Goal: Task Accomplishment & Management: Manage account settings

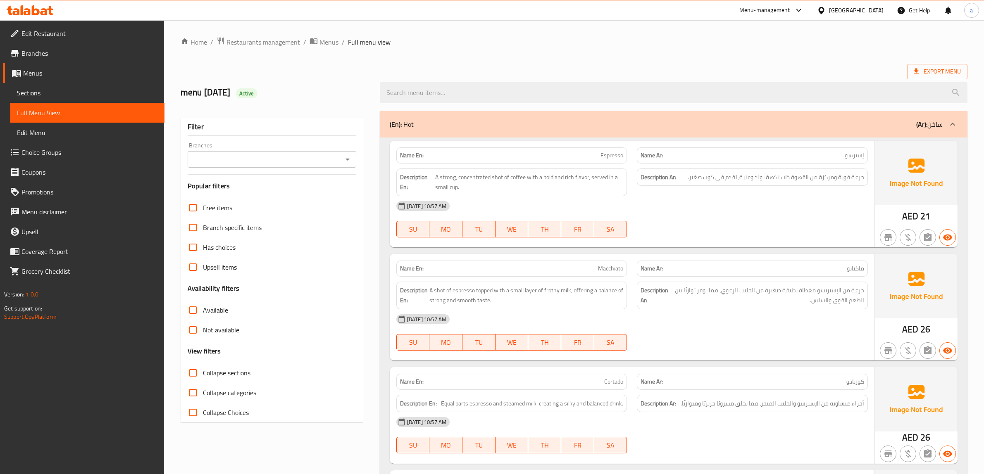
scroll to position [3116, 0]
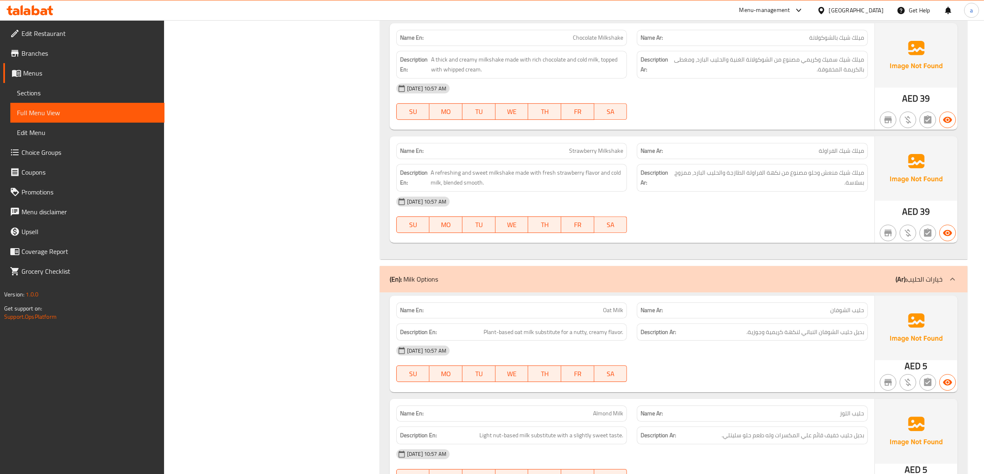
click at [93, 71] on span "Menus" at bounding box center [90, 73] width 135 height 10
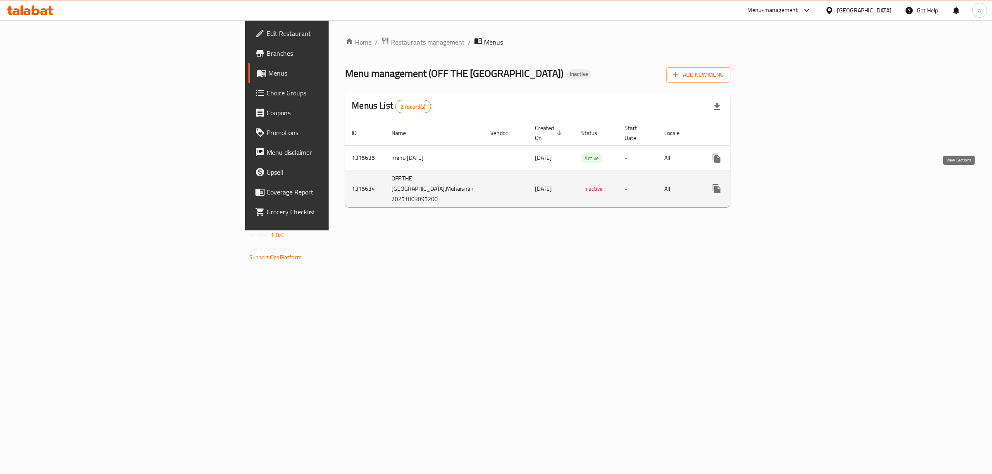
click at [781, 185] on icon "enhanced table" at bounding box center [776, 189] width 10 height 10
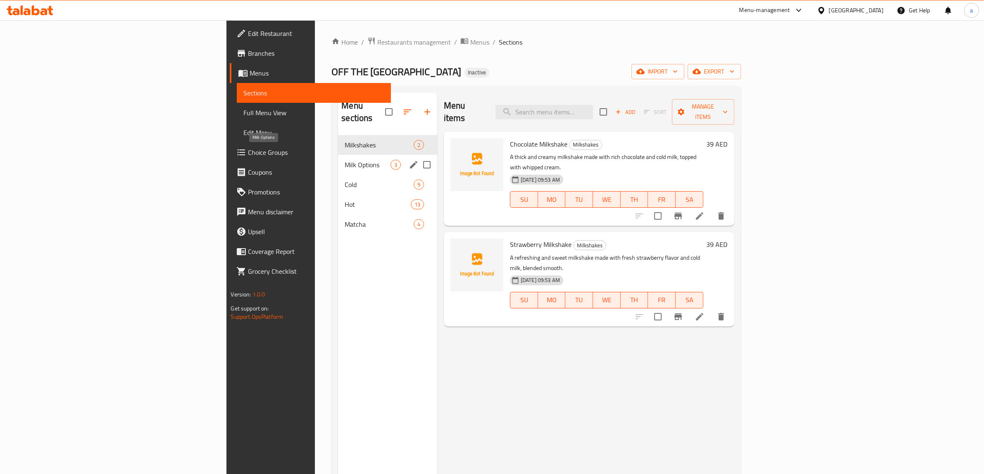
click at [345, 160] on span "Milk Options" at bounding box center [367, 165] width 45 height 10
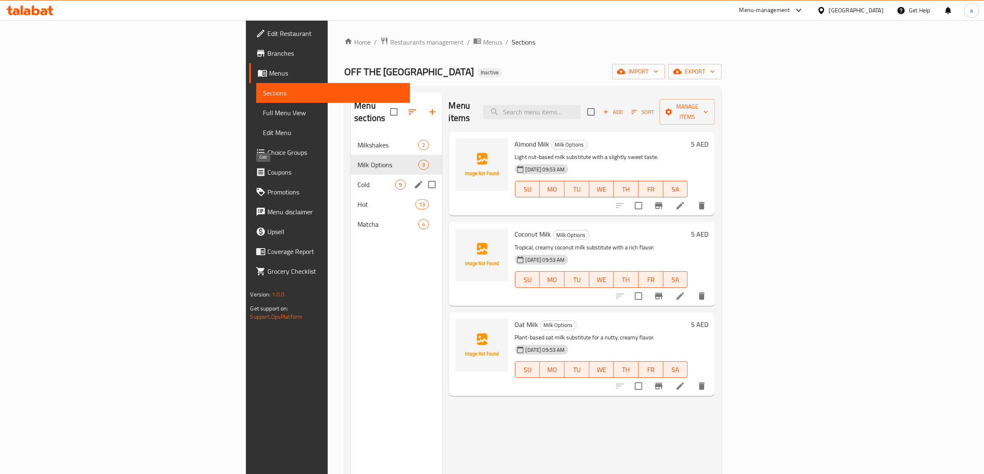
click at [357, 180] on span "Cold" at bounding box center [376, 185] width 38 height 10
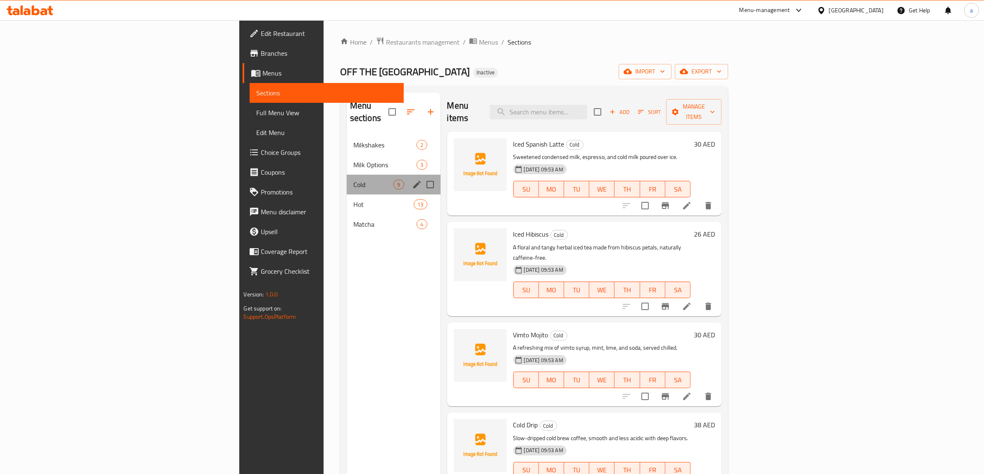
click at [347, 181] on div "Cold 9" at bounding box center [394, 185] width 94 height 20
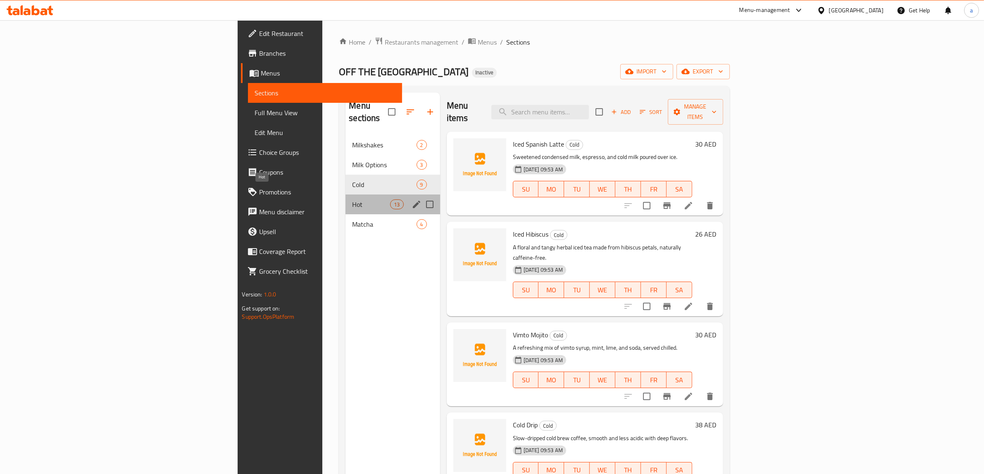
click at [352, 200] on span "Hot" at bounding box center [371, 205] width 38 height 10
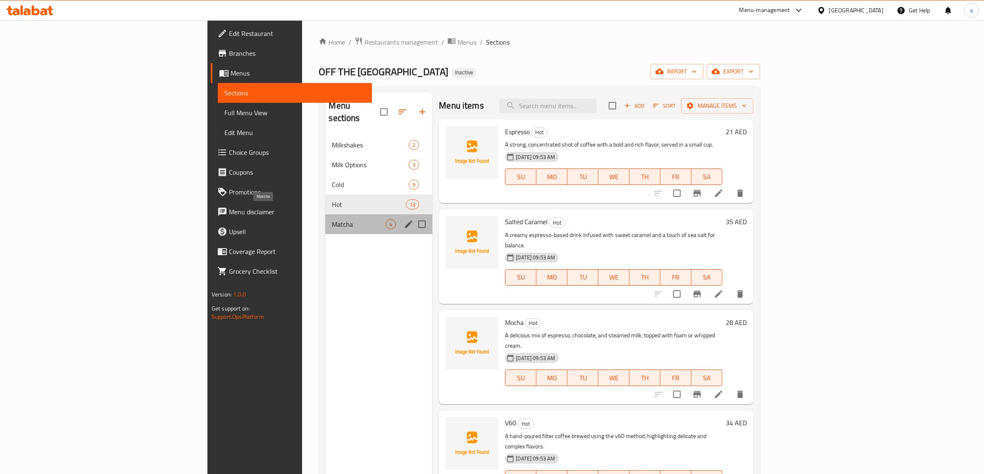
click at [332, 219] on span "Matcha" at bounding box center [359, 224] width 54 height 10
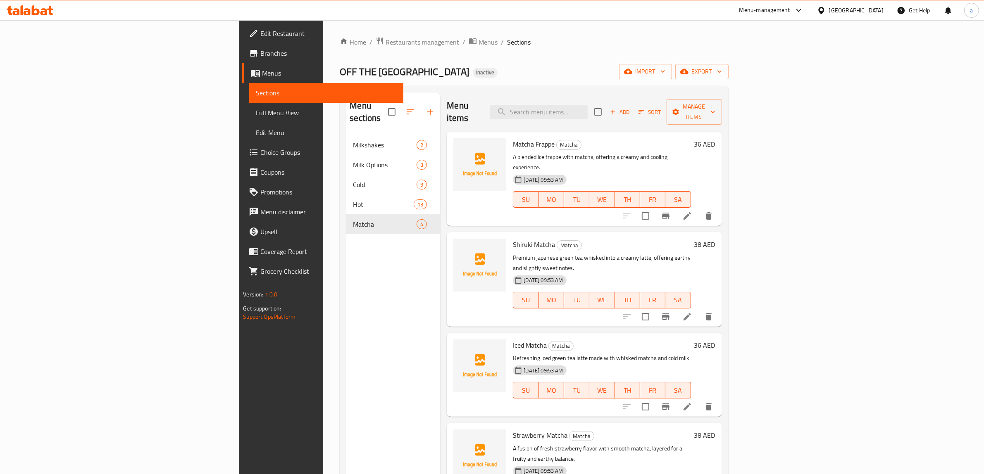
click at [262, 77] on span "Menus" at bounding box center [329, 73] width 135 height 10
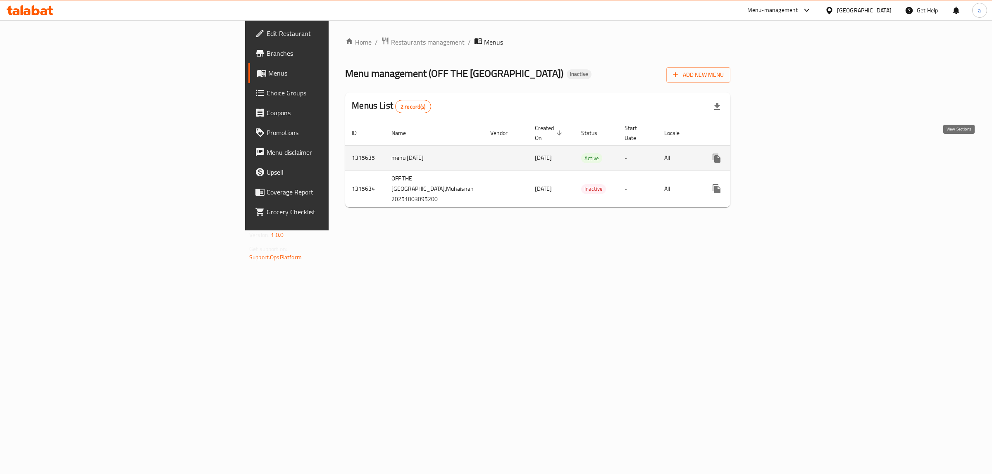
click at [786, 148] on link "enhanced table" at bounding box center [776, 158] width 20 height 20
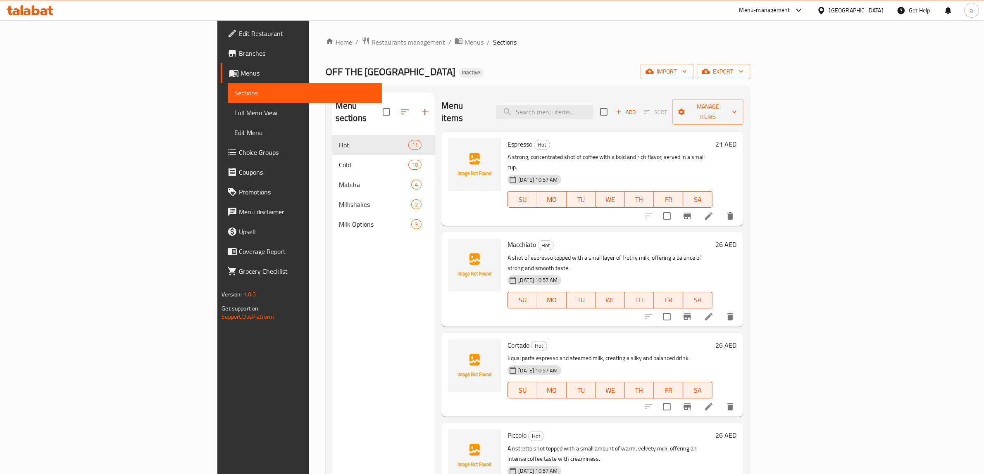
click at [239, 50] on span "Branches" at bounding box center [307, 53] width 136 height 10
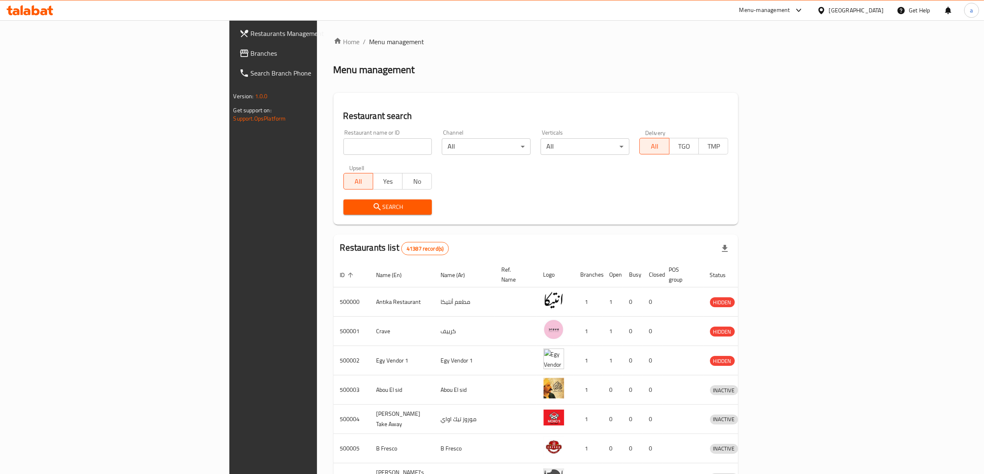
click at [880, 7] on div "Egypt" at bounding box center [856, 10] width 55 height 9
click at [774, 212] on div "[GEOGRAPHIC_DATA]" at bounding box center [794, 216] width 55 height 9
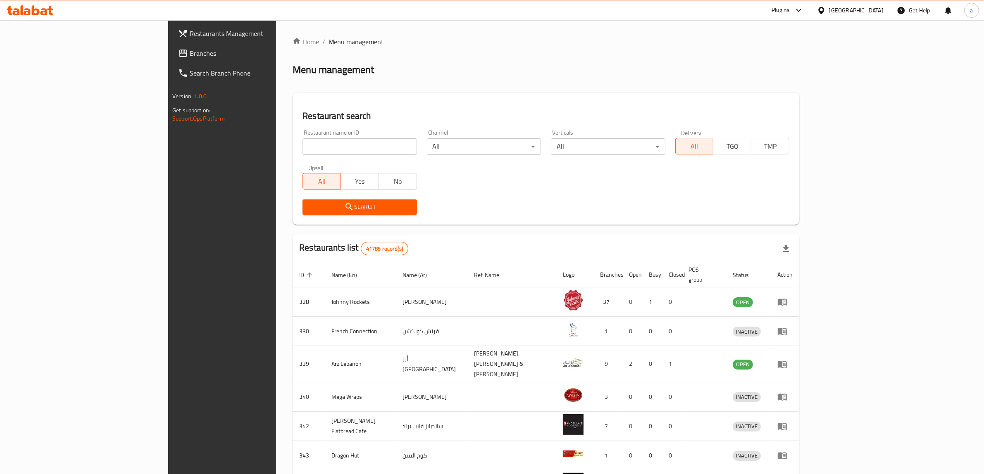
click at [190, 50] on span "Branches" at bounding box center [258, 53] width 136 height 10
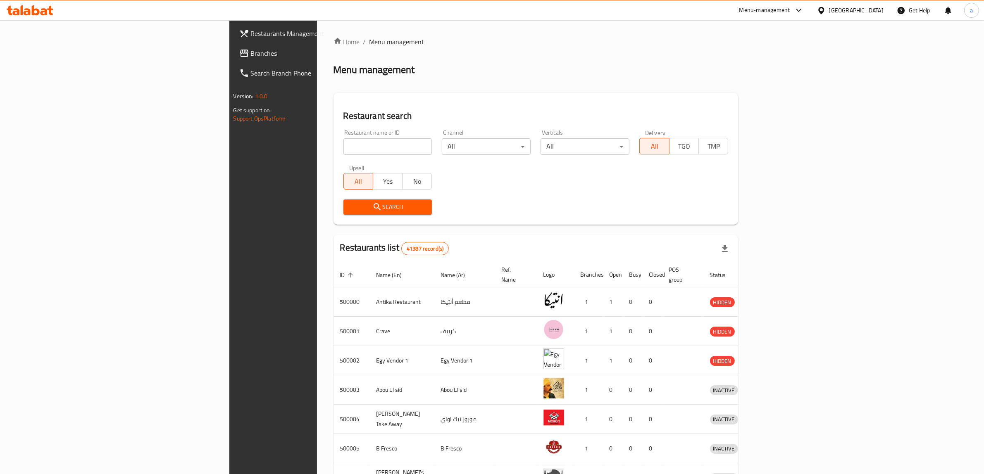
click at [874, 11] on div "Egypt" at bounding box center [856, 10] width 55 height 9
click at [799, 216] on div "[GEOGRAPHIC_DATA]" at bounding box center [794, 216] width 55 height 9
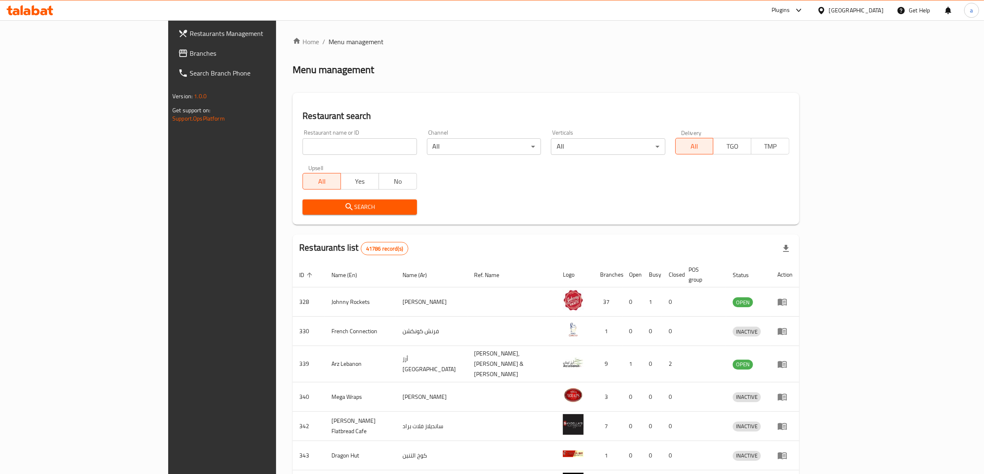
click at [190, 52] on span "Branches" at bounding box center [258, 53] width 136 height 10
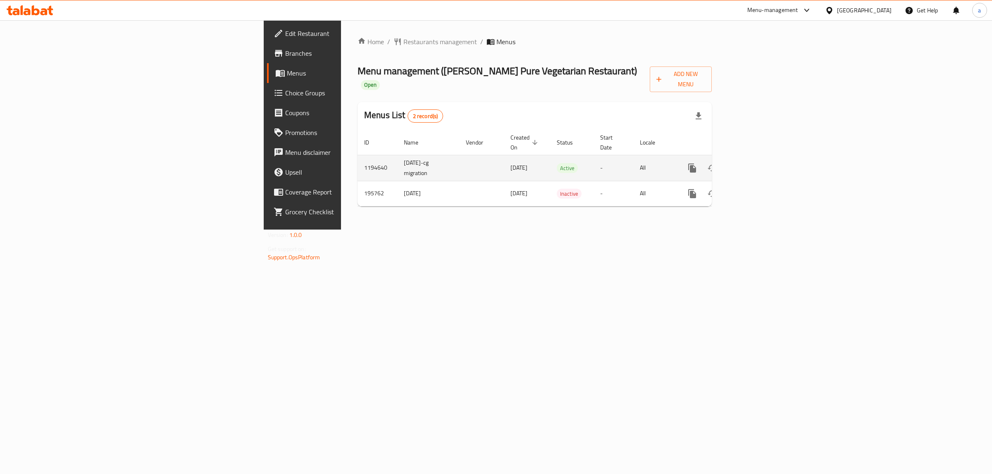
click at [757, 163] on icon "enhanced table" at bounding box center [752, 168] width 10 height 10
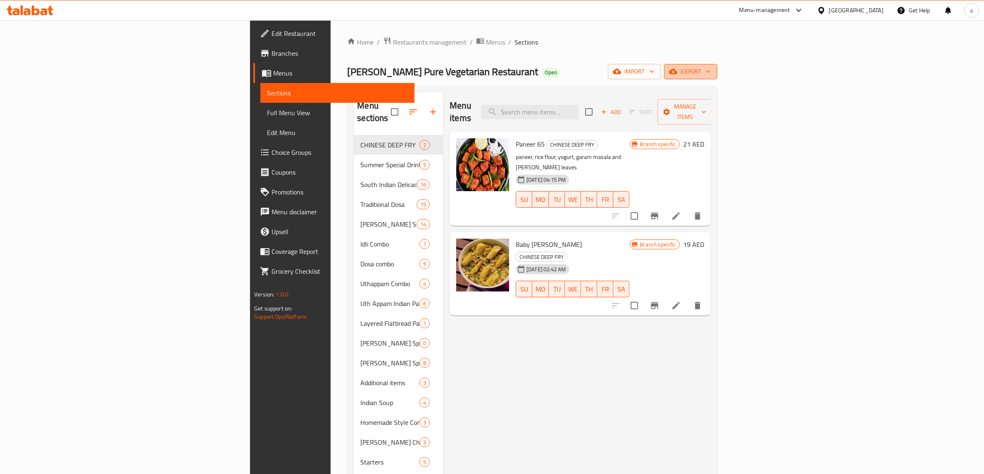
click at [712, 68] on icon "button" at bounding box center [708, 71] width 8 height 8
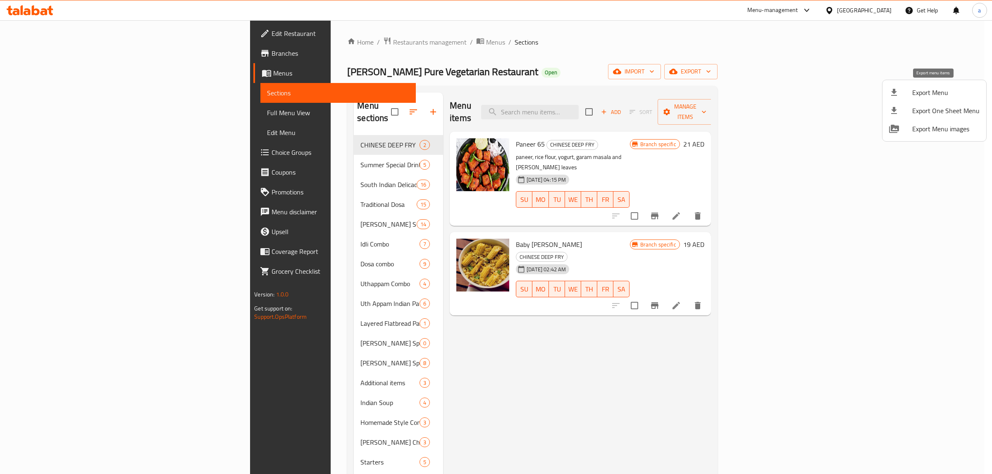
click at [932, 96] on span "Export Menu" at bounding box center [945, 93] width 67 height 10
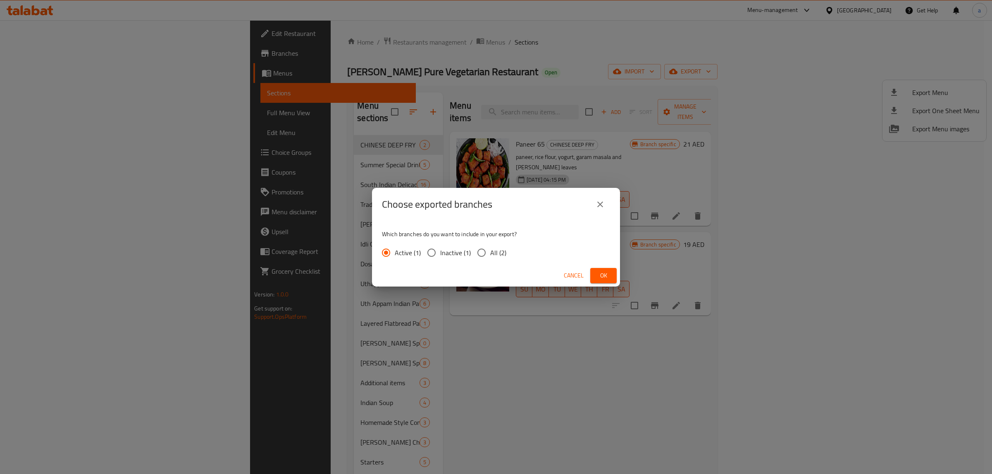
click at [494, 248] on span "All (2)" at bounding box center [498, 253] width 16 height 10
click at [490, 248] on input "All (2)" at bounding box center [481, 252] width 17 height 17
radio input "true"
click at [598, 272] on span "Ok" at bounding box center [603, 276] width 13 height 10
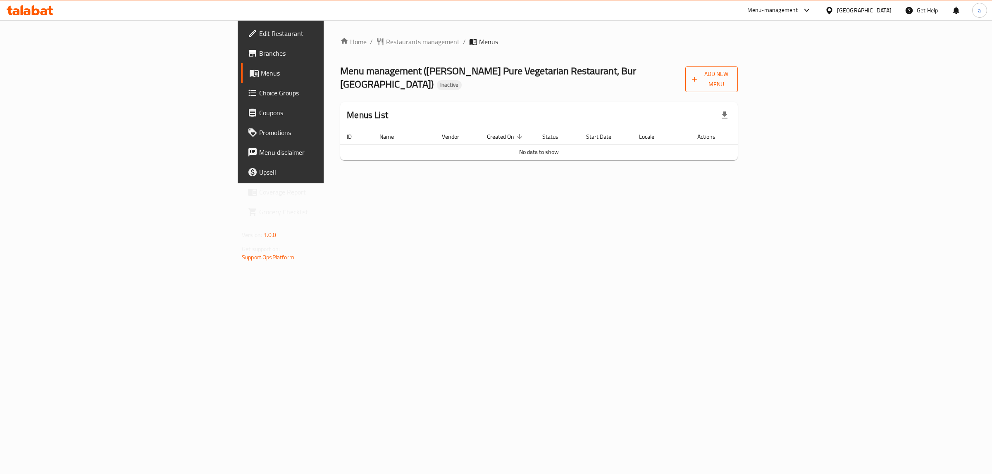
click at [731, 76] on span "Add New Menu" at bounding box center [711, 79] width 39 height 21
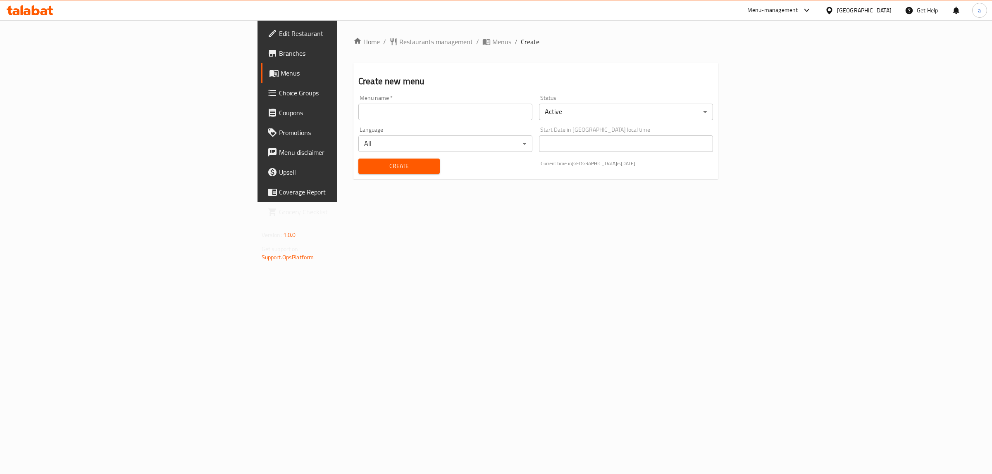
click at [389, 114] on input "text" at bounding box center [445, 112] width 174 height 17
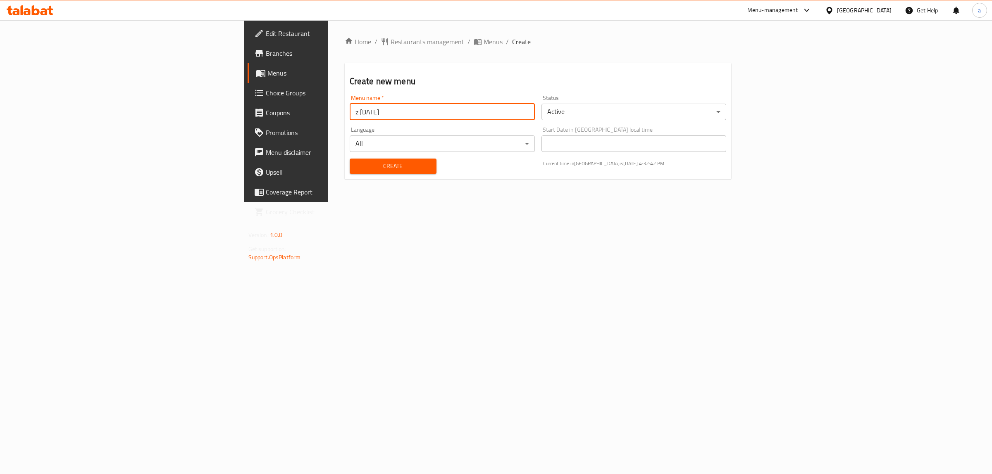
type input "z 10/3/2025"
click at [356, 165] on span "Create" at bounding box center [393, 166] width 74 height 10
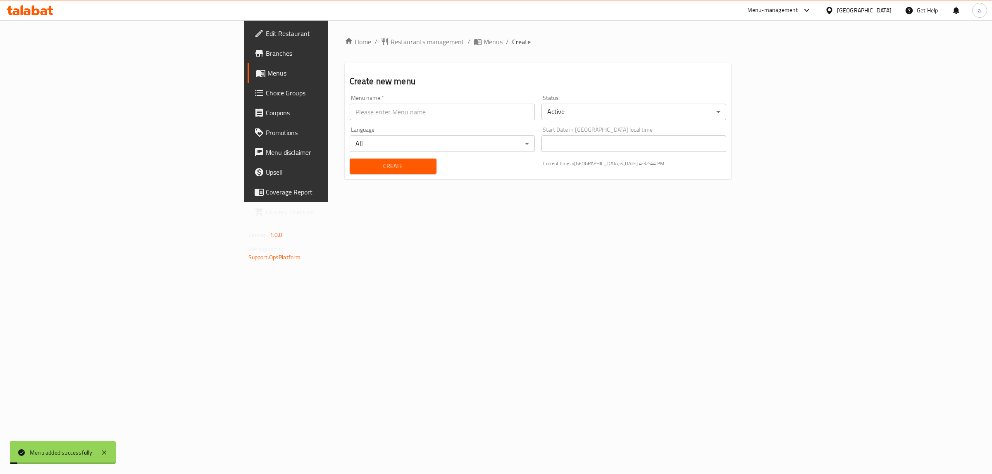
click at [267, 71] on span "Menus" at bounding box center [335, 73] width 136 height 10
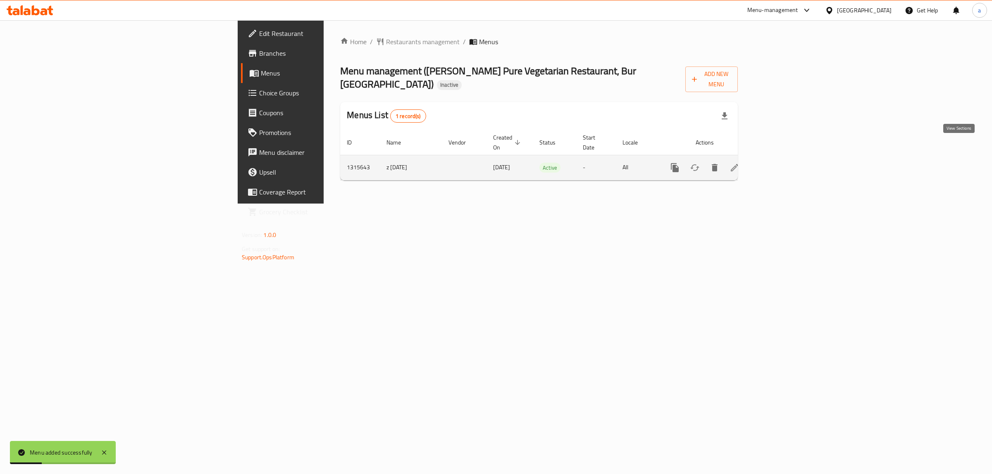
click at [739, 163] on icon "enhanced table" at bounding box center [734, 168] width 10 height 10
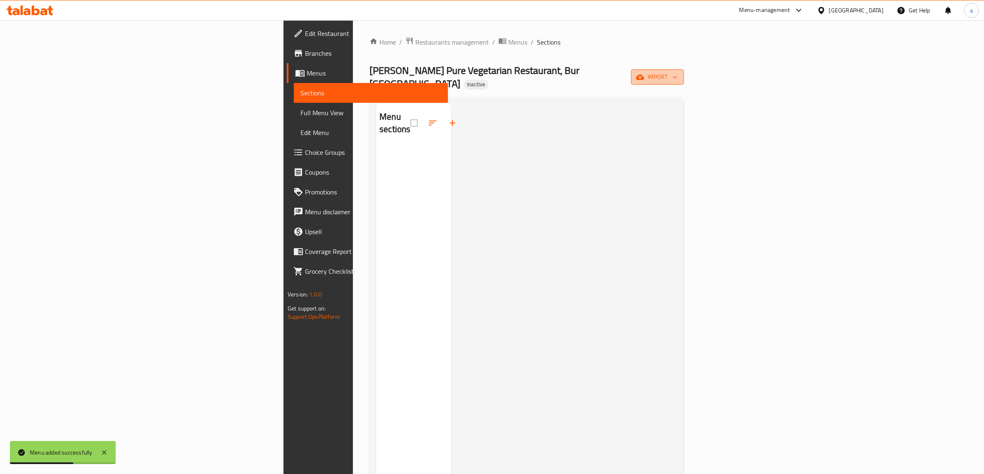
click at [677, 72] on span "import" at bounding box center [658, 77] width 40 height 10
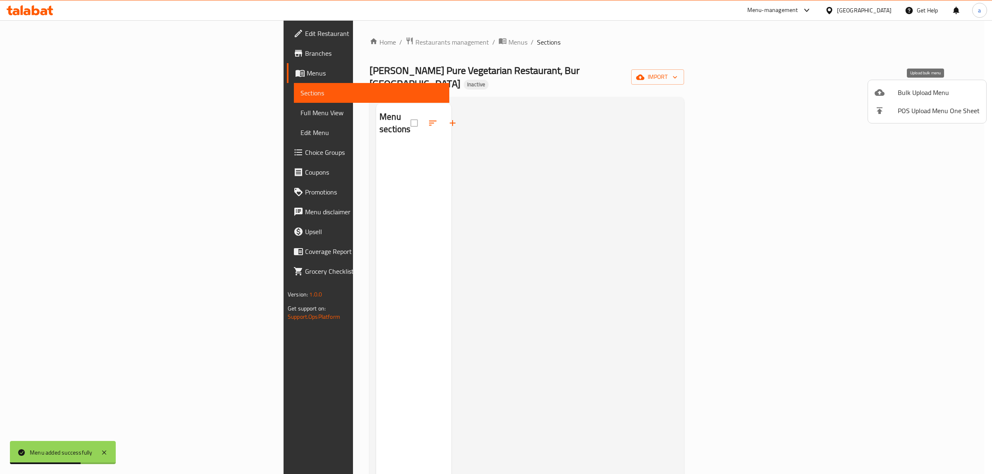
click at [907, 92] on span "Bulk Upload Menu" at bounding box center [938, 93] width 82 height 10
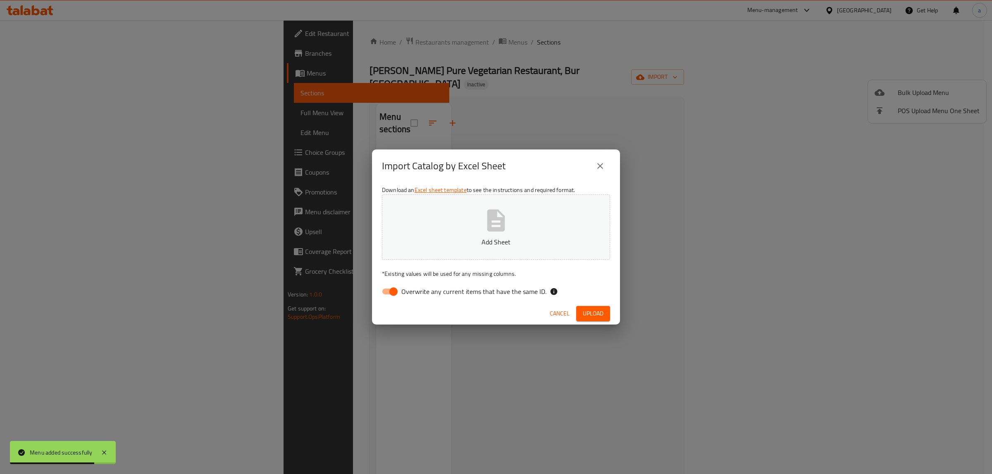
click at [383, 294] on input "Overwrite any current items that have the same ID." at bounding box center [393, 292] width 47 height 16
checkbox input "false"
click at [448, 243] on p "Add Sheet" at bounding box center [496, 242] width 202 height 10
click at [590, 314] on span "Upload" at bounding box center [593, 314] width 21 height 10
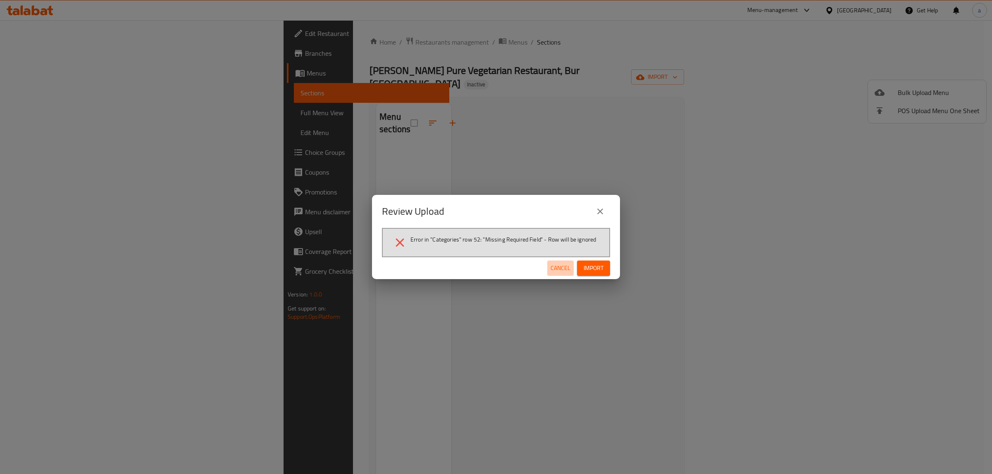
click at [569, 267] on span "Cancel" at bounding box center [560, 268] width 20 height 10
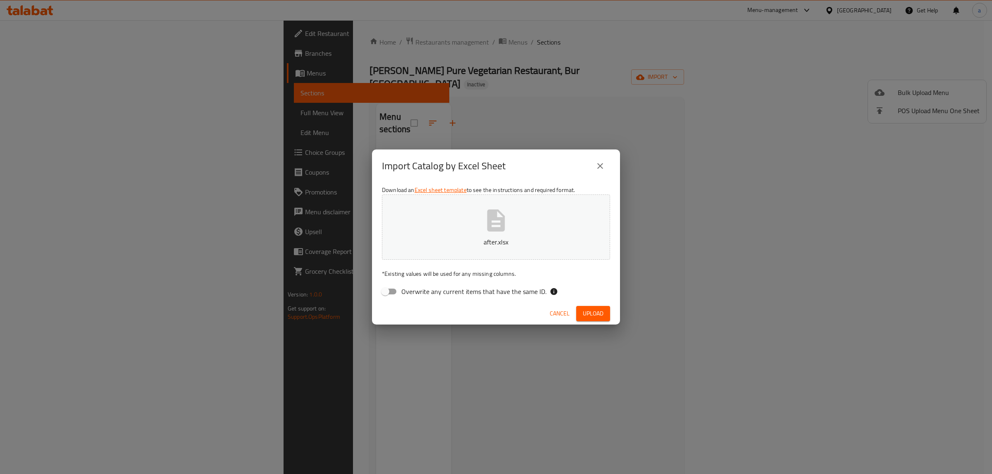
click at [579, 223] on button "after.xlsx" at bounding box center [496, 227] width 228 height 65
click at [588, 314] on span "Upload" at bounding box center [593, 314] width 21 height 10
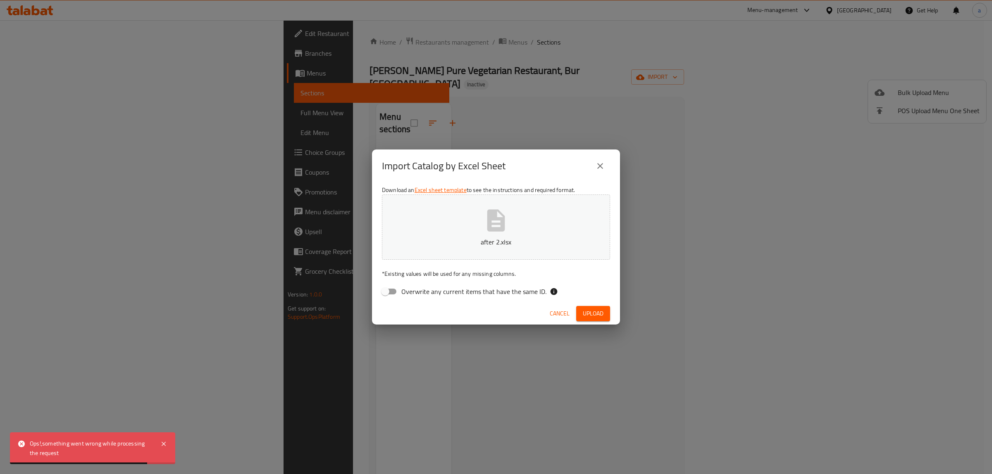
click at [602, 156] on div "Import Catalog by Excel Sheet" at bounding box center [496, 166] width 248 height 33
click at [602, 164] on icon "close" at bounding box center [600, 166] width 6 height 6
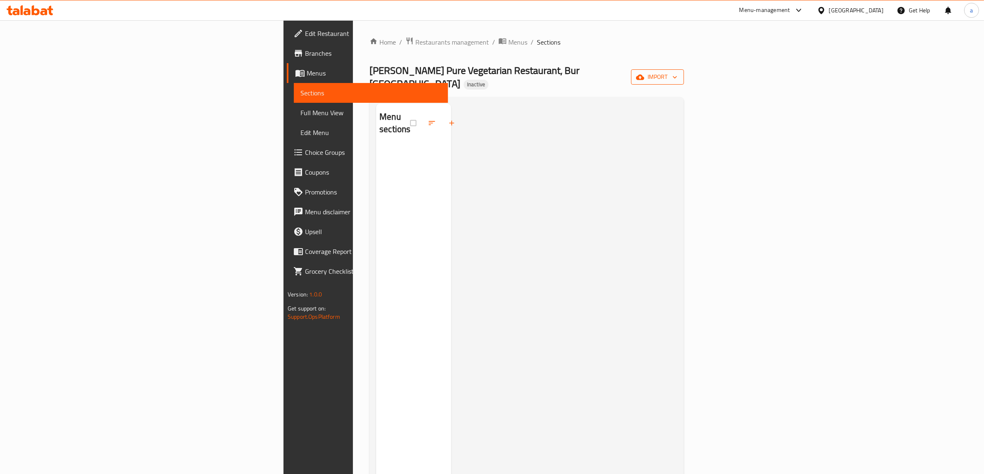
click at [677, 76] on span "import" at bounding box center [658, 77] width 40 height 10
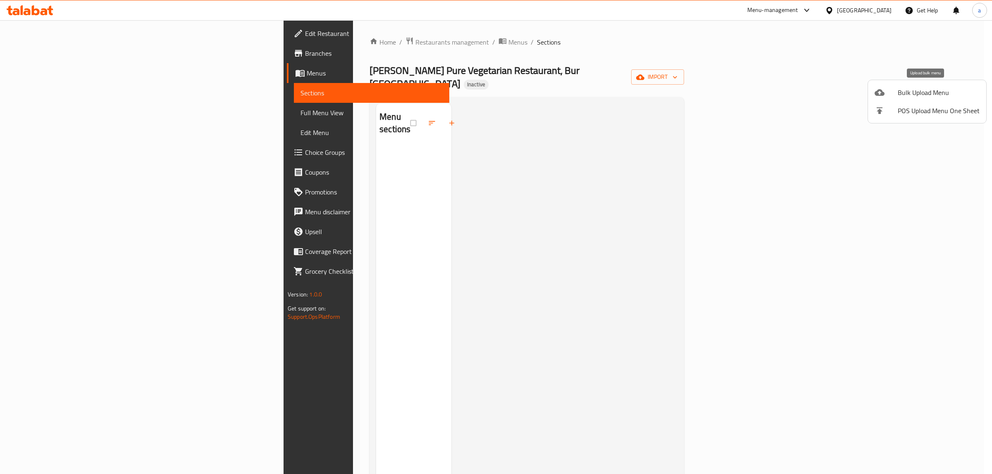
click at [921, 93] on span "Bulk Upload Menu" at bounding box center [938, 93] width 82 height 10
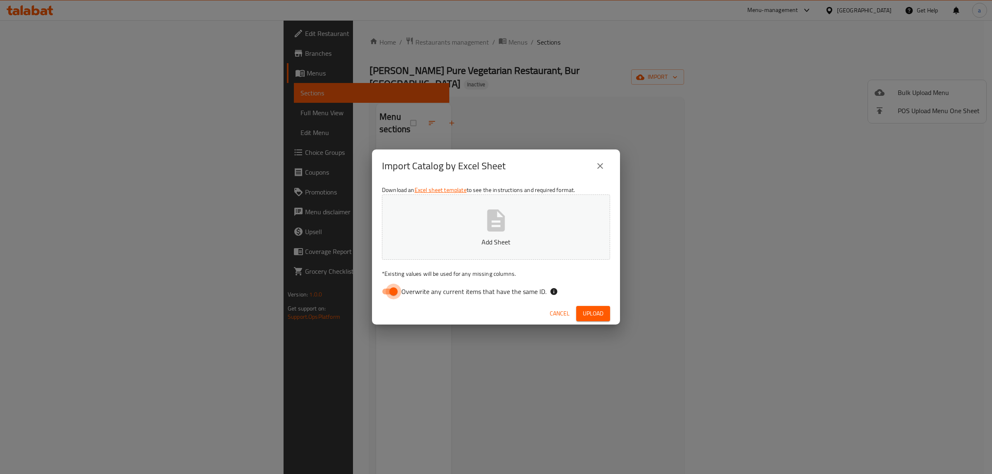
click at [389, 291] on input "Overwrite any current items that have the same ID." at bounding box center [393, 292] width 47 height 16
checkbox input "false"
click at [475, 226] on button "Add Sheet" at bounding box center [496, 227] width 228 height 65
click at [589, 309] on span "Upload" at bounding box center [593, 314] width 21 height 10
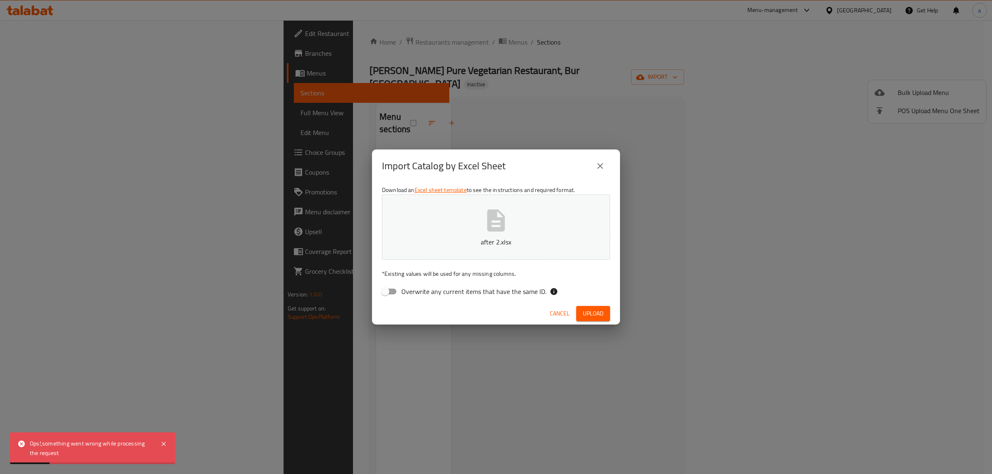
click at [605, 154] on div "Import Catalog by Excel Sheet" at bounding box center [496, 166] width 248 height 33
click at [600, 162] on icon "close" at bounding box center [600, 166] width 10 height 10
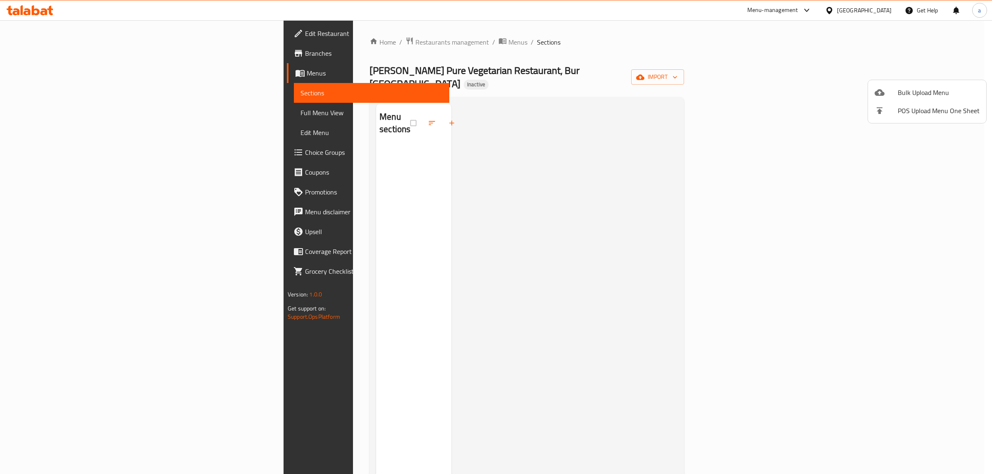
click at [73, 67] on div at bounding box center [496, 237] width 992 height 474
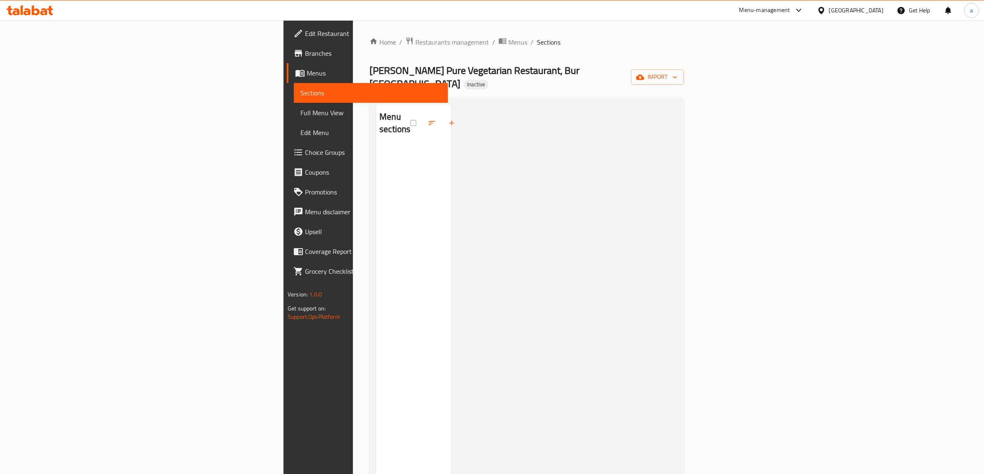
click at [305, 55] on span "Branches" at bounding box center [373, 53] width 136 height 10
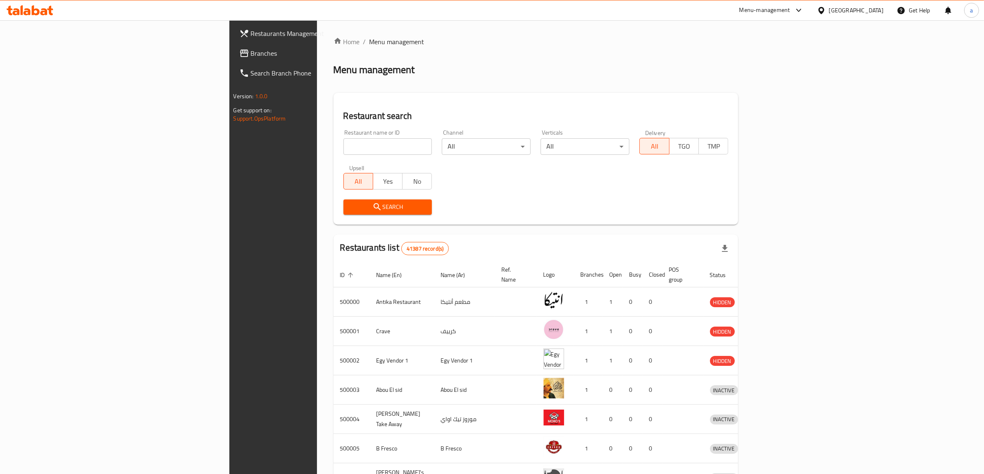
click at [877, 13] on div "[GEOGRAPHIC_DATA]" at bounding box center [856, 10] width 55 height 9
click at [822, 217] on div "[GEOGRAPHIC_DATA]" at bounding box center [821, 216] width 124 height 19
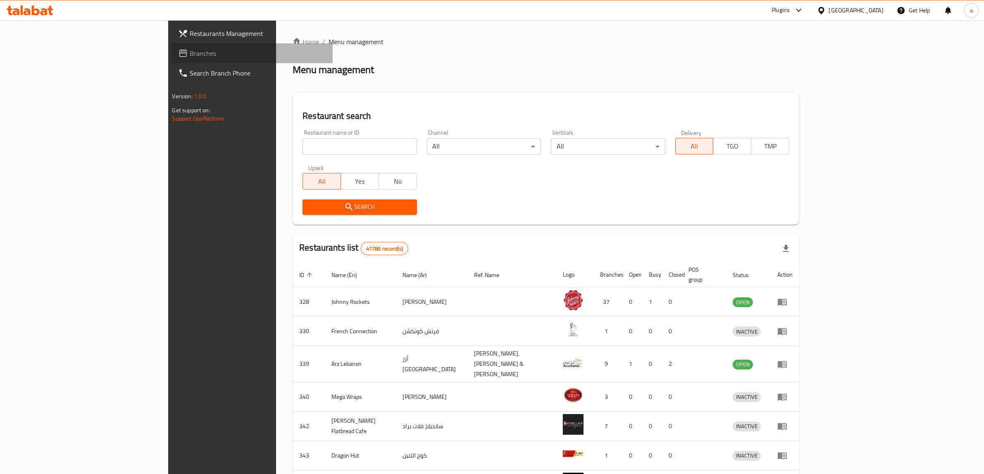
click at [190, 52] on span "Branches" at bounding box center [258, 53] width 136 height 10
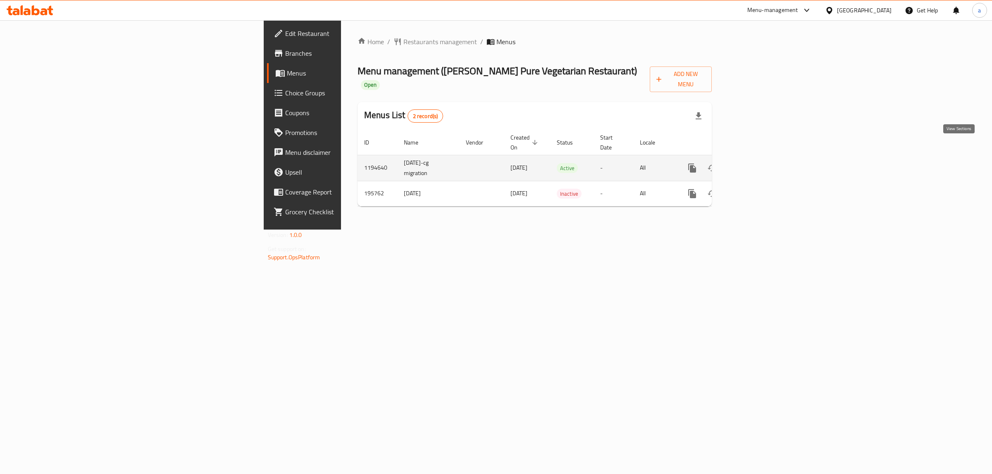
click at [762, 158] on link "enhanced table" at bounding box center [752, 168] width 20 height 20
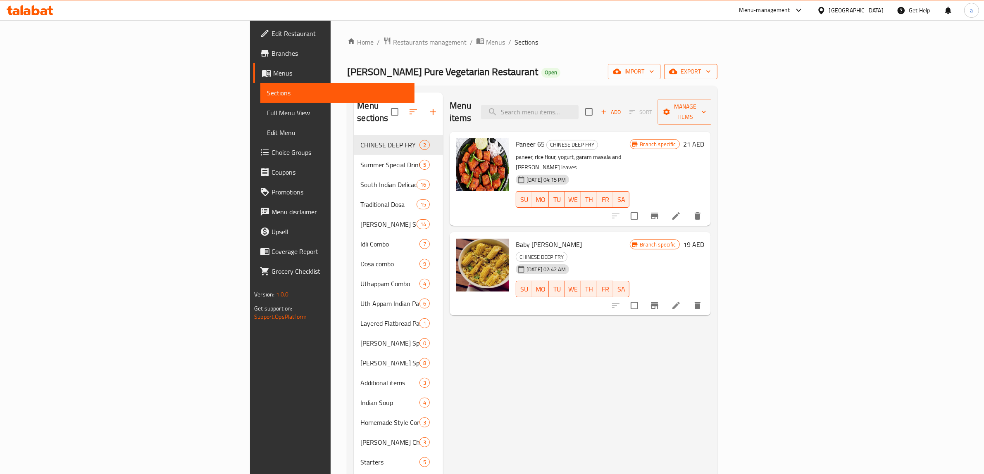
click at [712, 76] on icon "button" at bounding box center [708, 71] width 8 height 8
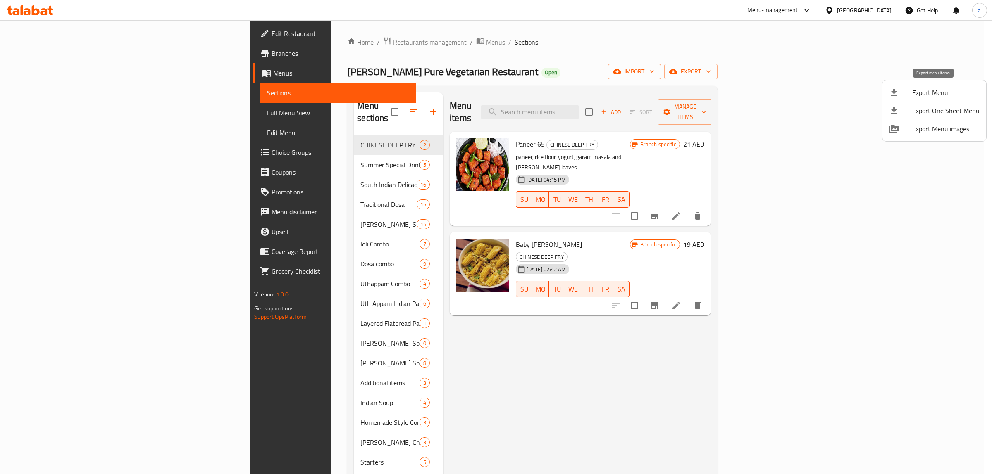
click at [939, 96] on span "Export Menu" at bounding box center [945, 93] width 67 height 10
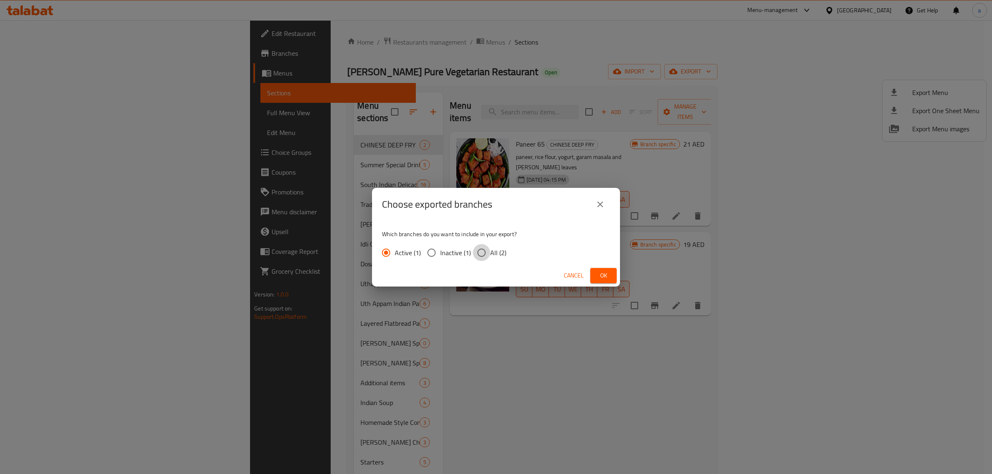
drag, startPoint x: 488, startPoint y: 252, endPoint x: 553, endPoint y: 251, distance: 65.3
click at [488, 252] on input "All (2)" at bounding box center [481, 252] width 17 height 17
radio input "true"
click at [610, 276] on button "Ok" at bounding box center [603, 275] width 26 height 15
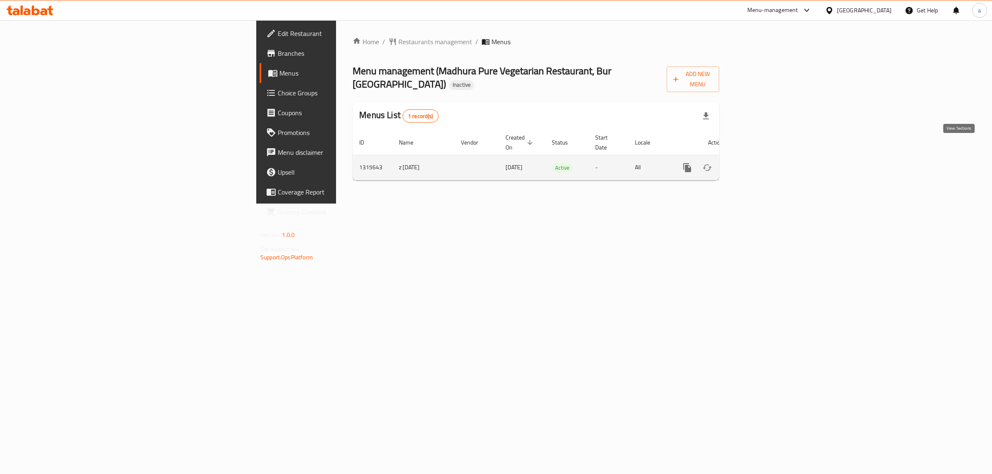
click at [752, 163] on icon "enhanced table" at bounding box center [747, 168] width 10 height 10
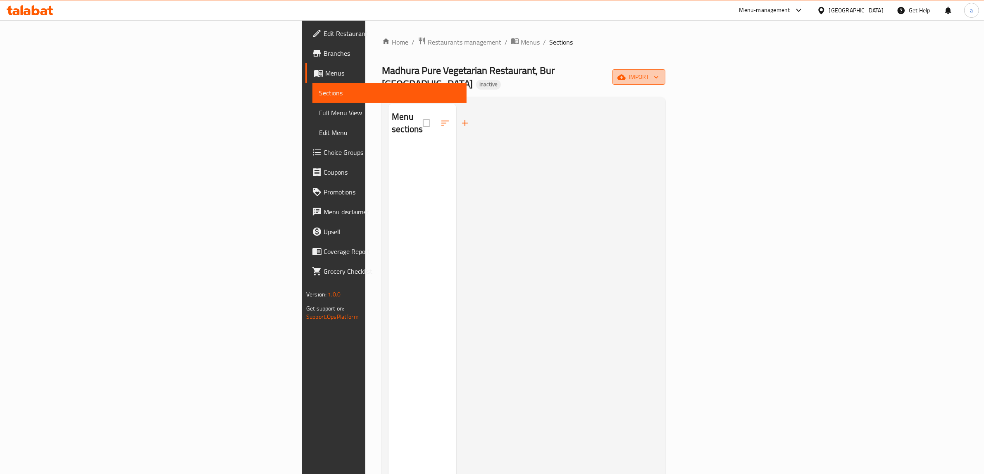
click at [626, 74] on icon "button" at bounding box center [621, 76] width 8 height 5
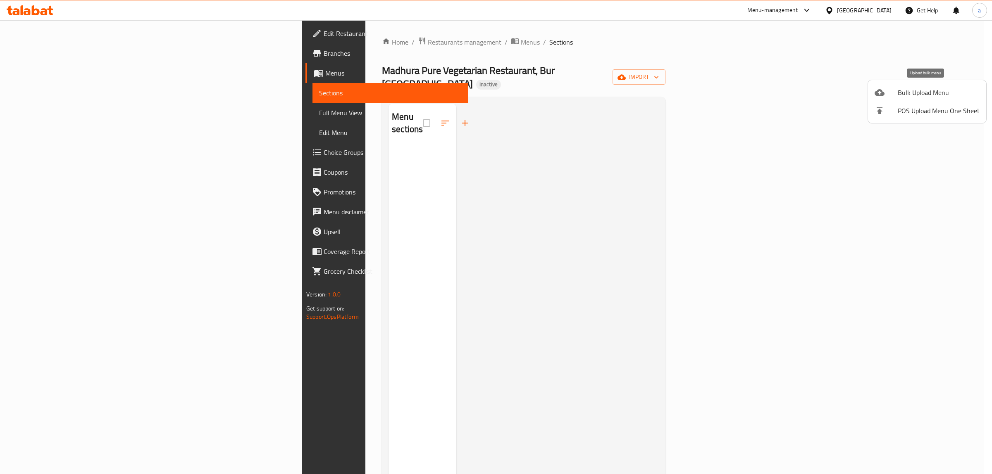
click at [913, 93] on span "Bulk Upload Menu" at bounding box center [938, 93] width 82 height 10
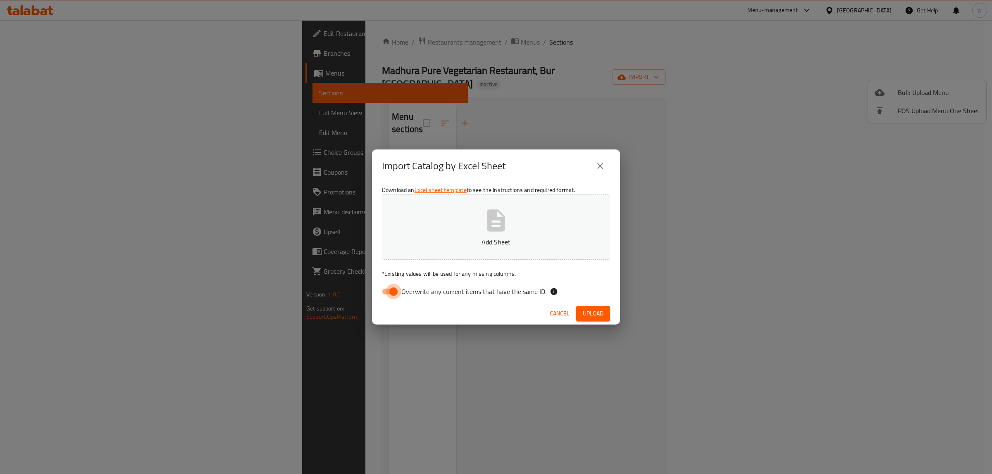
click at [389, 294] on input "Overwrite any current items that have the same ID." at bounding box center [393, 292] width 47 height 16
checkbox input "false"
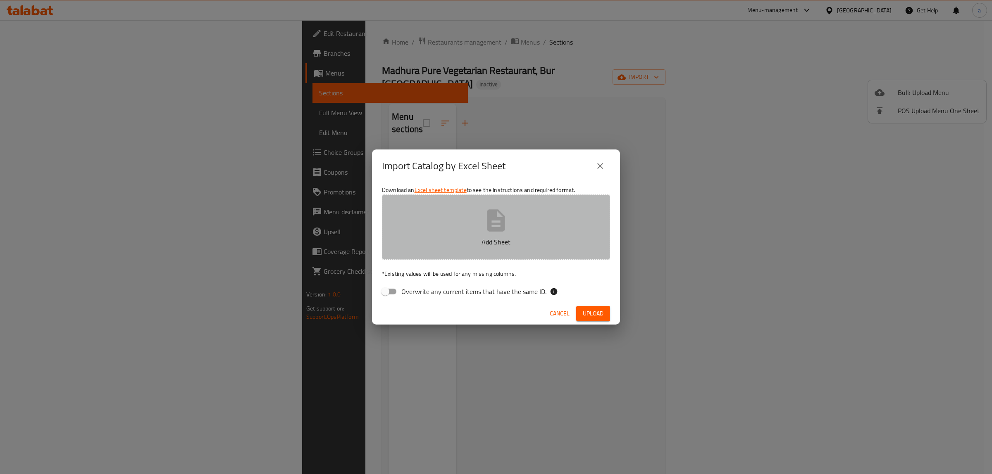
click at [452, 245] on p "Add Sheet" at bounding box center [496, 242] width 202 height 10
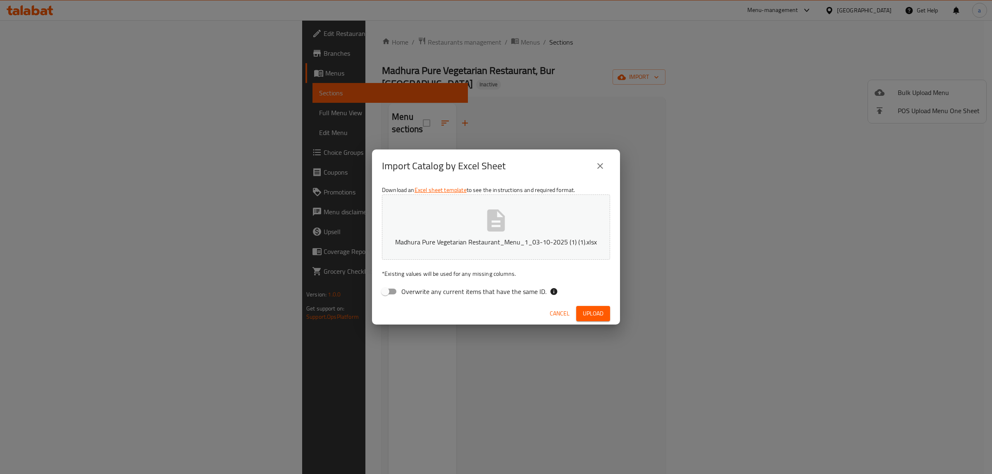
click at [589, 313] on span "Upload" at bounding box center [593, 314] width 21 height 10
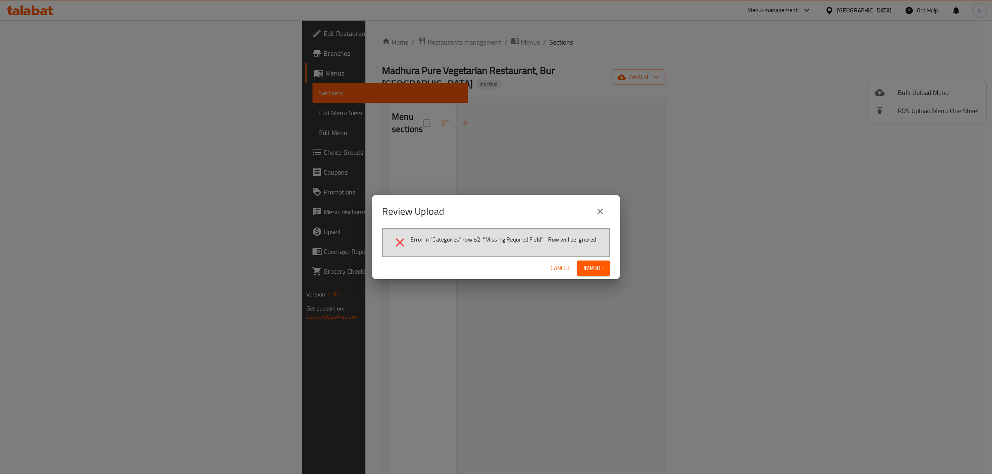
click at [563, 271] on span "Cancel" at bounding box center [560, 268] width 20 height 10
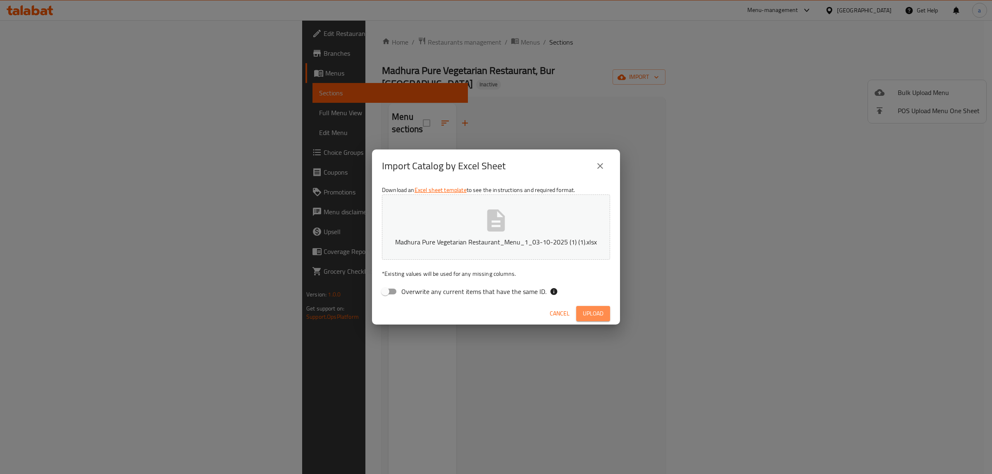
click at [598, 317] on span "Upload" at bounding box center [593, 314] width 21 height 10
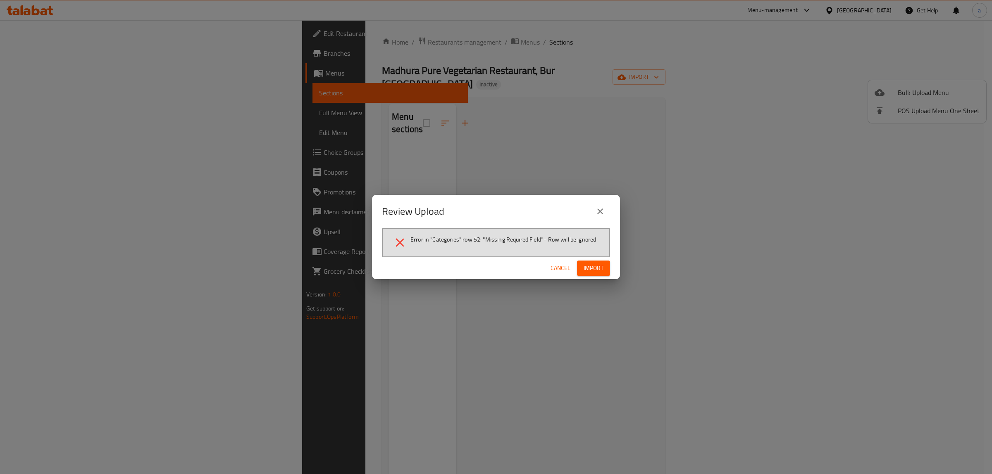
click at [602, 207] on icon "close" at bounding box center [600, 212] width 10 height 10
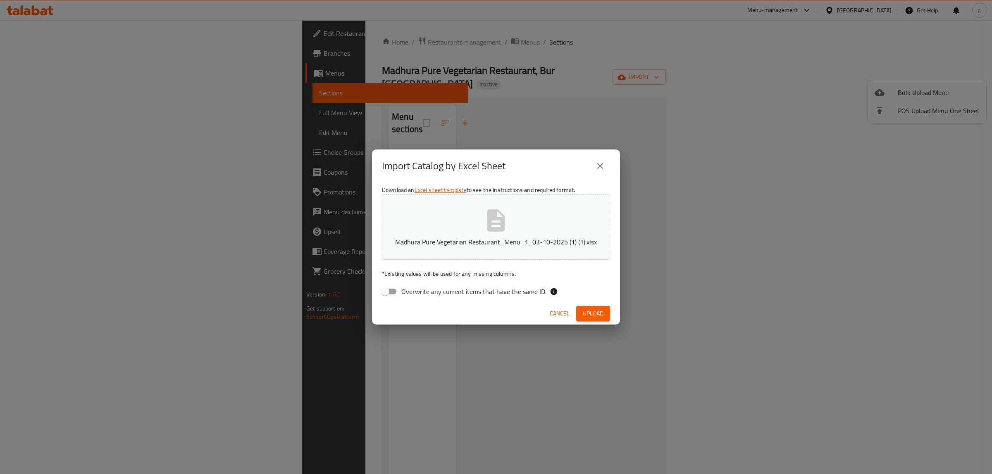
click at [483, 243] on p "Madhura Pure Vegetarian Restaurant_Menu_1_03-10-2025 (1) (1).xlsx" at bounding box center [496, 242] width 202 height 10
click at [591, 318] on span "Upload" at bounding box center [593, 314] width 21 height 10
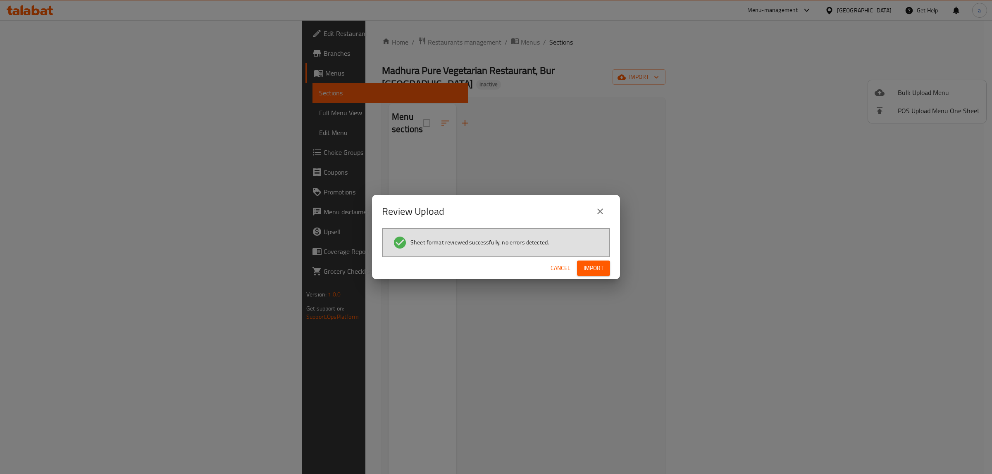
click at [588, 270] on span "Import" at bounding box center [593, 268] width 20 height 10
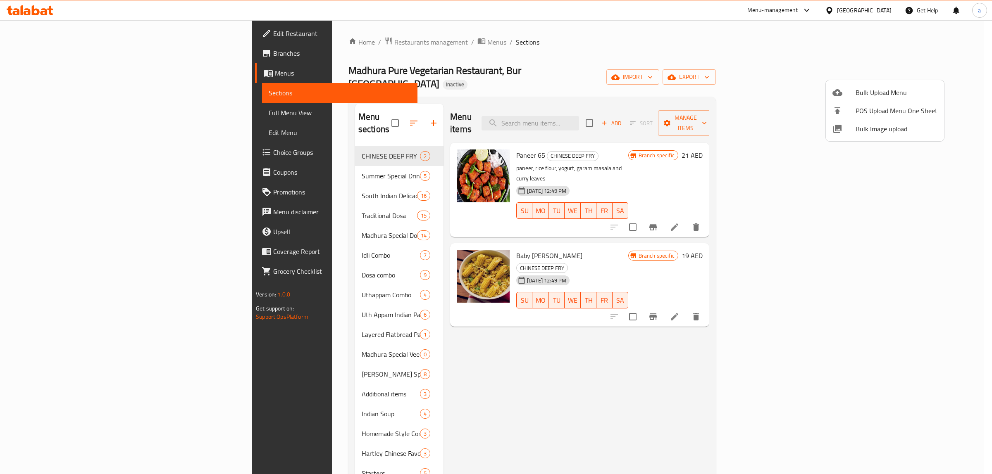
click at [469, 333] on div at bounding box center [496, 237] width 992 height 474
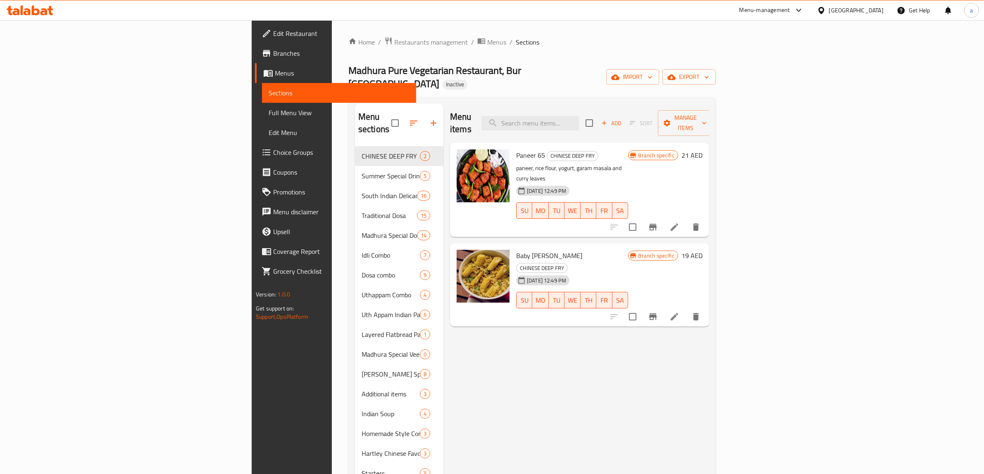
click at [269, 108] on span "Full Menu View" at bounding box center [339, 113] width 141 height 10
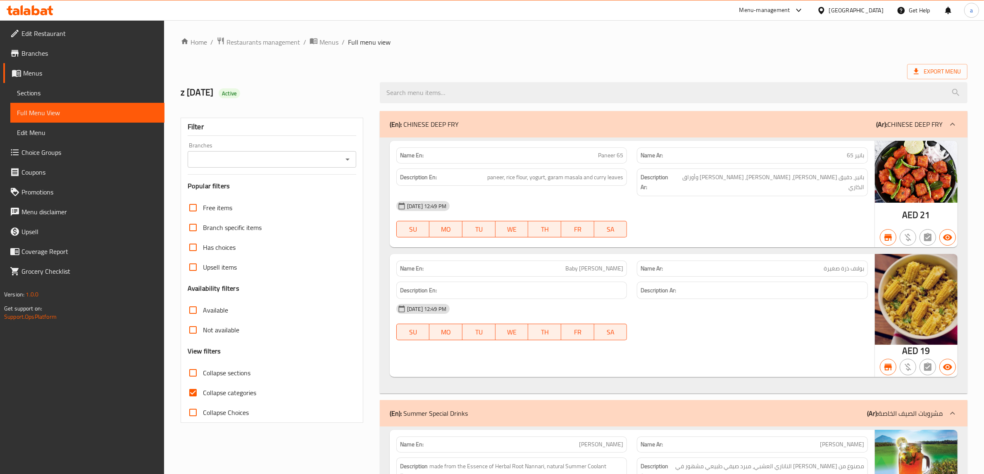
click at [198, 393] on input "Collapse categories" at bounding box center [193, 393] width 20 height 20
checkbox input "false"
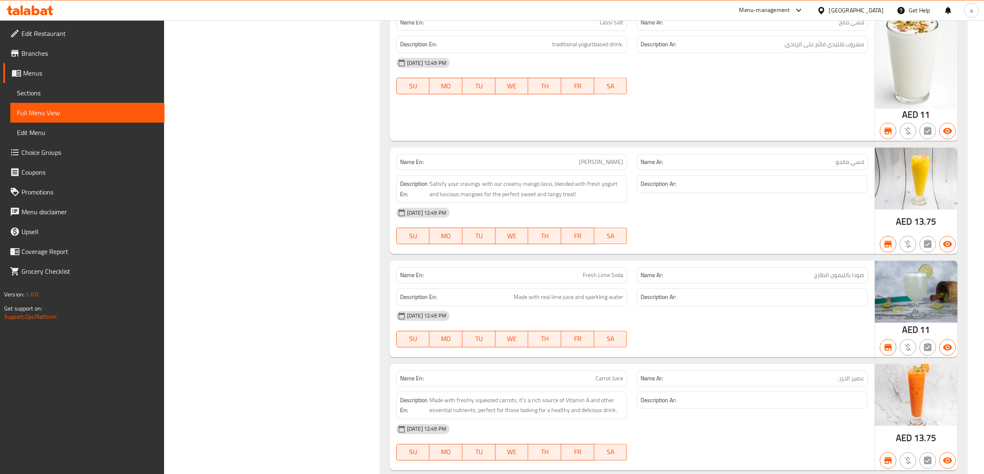
scroll to position [41884, 0]
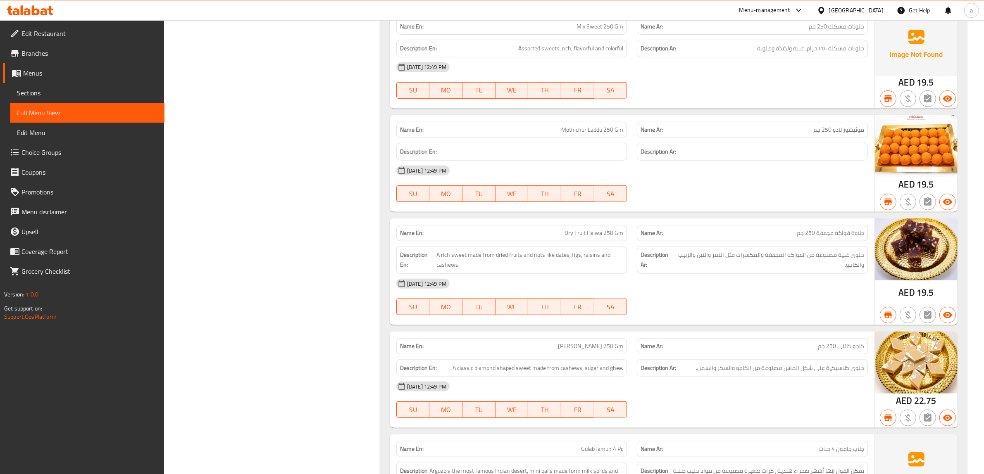
scroll to position [39457, 0]
